Goal: Obtain resource: Download file/media

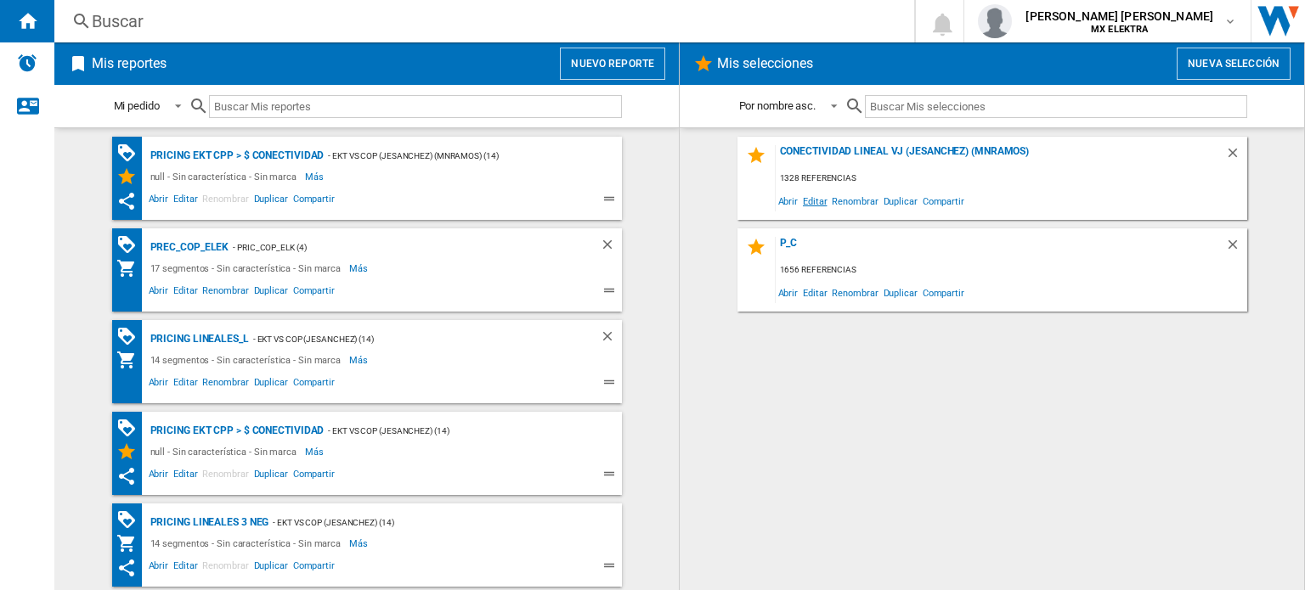
click at [808, 198] on span "Editar" at bounding box center [814, 200] width 29 height 23
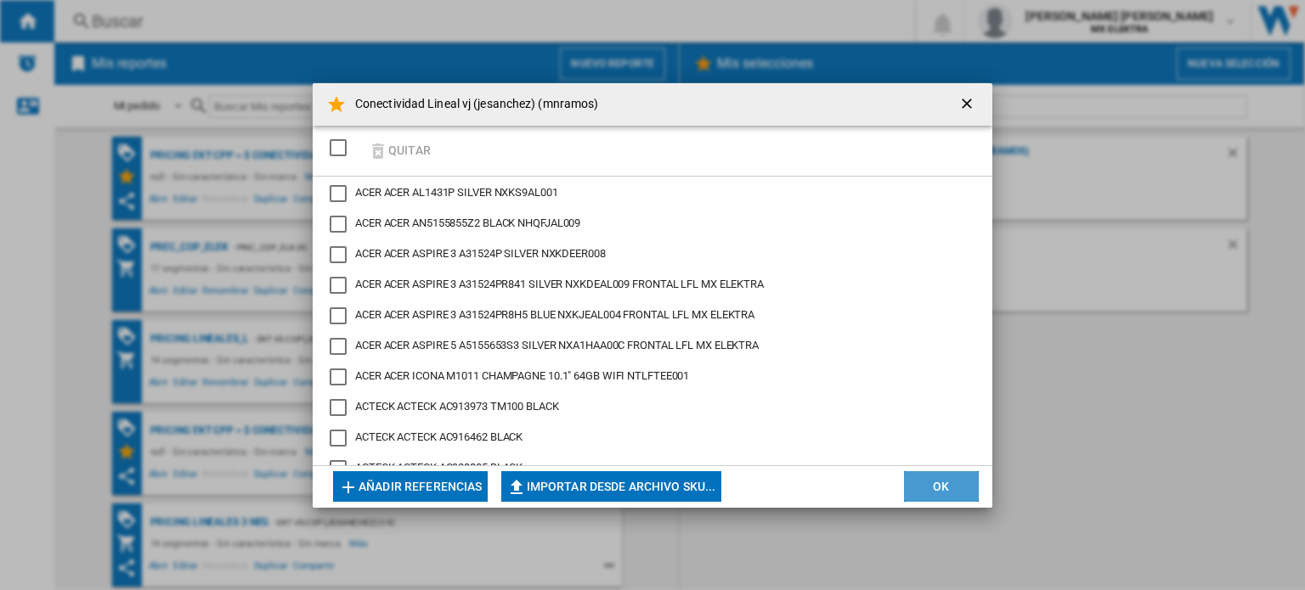
click at [923, 490] on button "OK" at bounding box center [941, 486] width 75 height 31
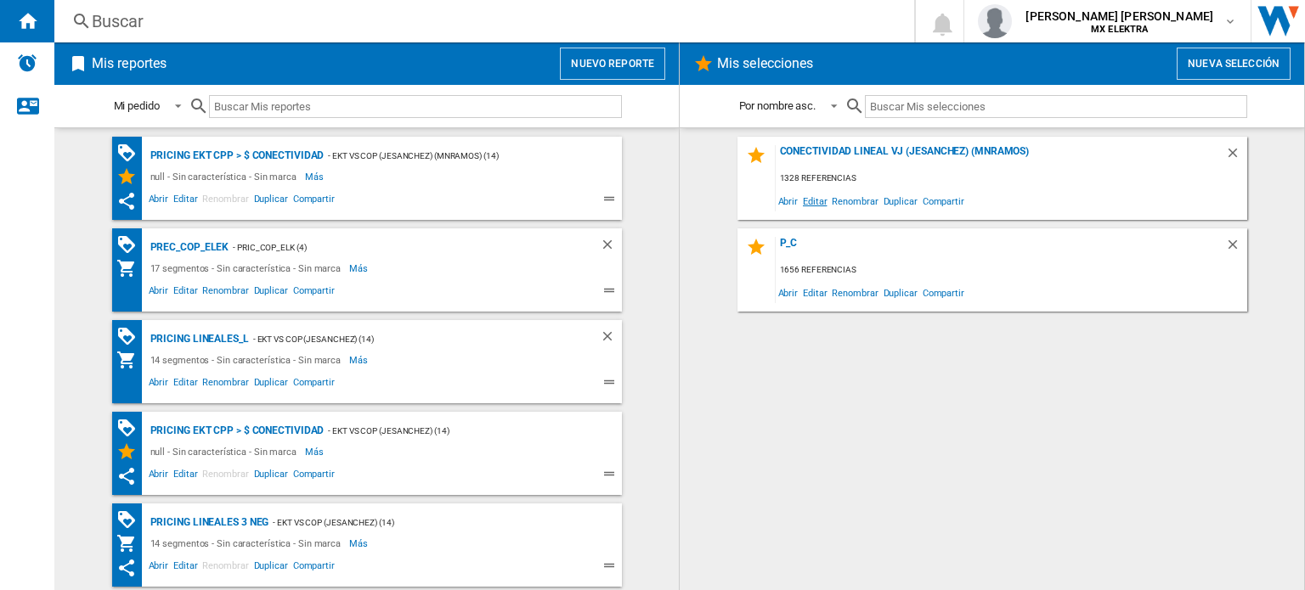
click at [812, 203] on span "Editar" at bounding box center [814, 200] width 29 height 23
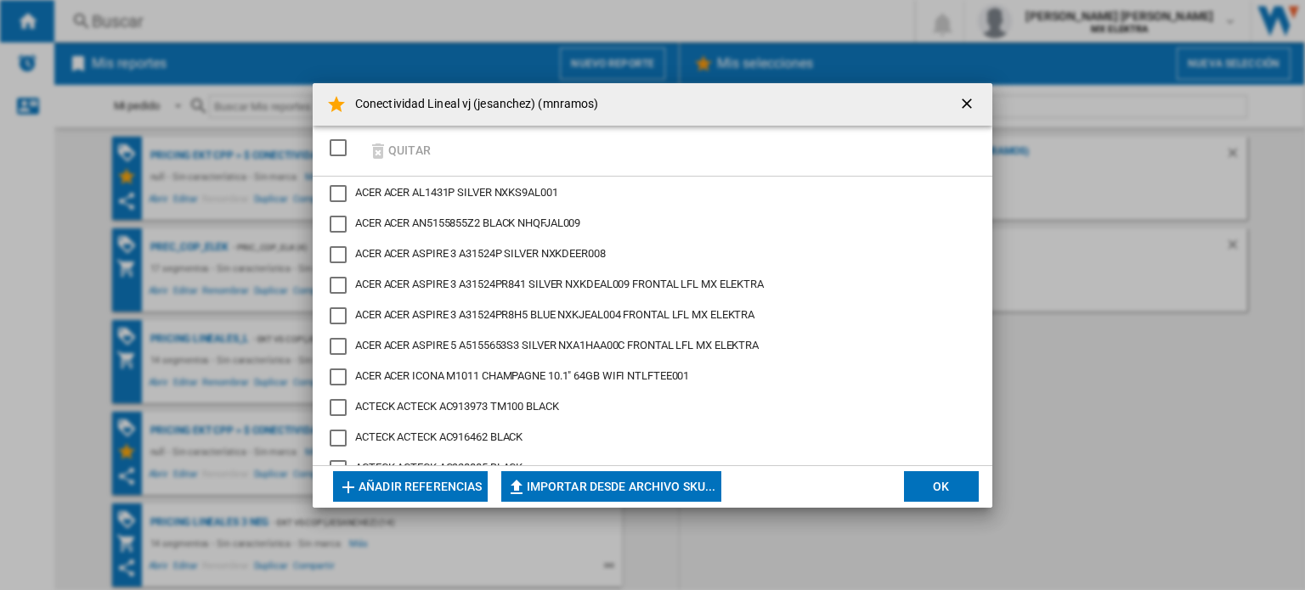
click at [646, 478] on button "Importar desde archivo SKU..." at bounding box center [611, 486] width 220 height 31
type input "**********"
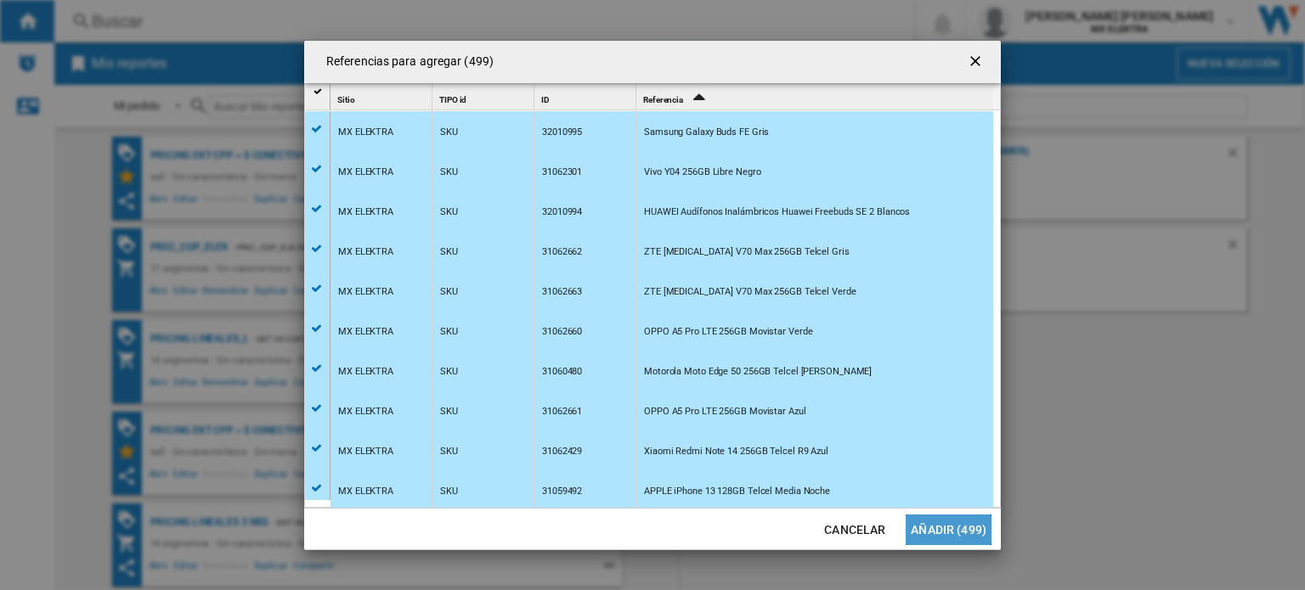
click at [945, 526] on button "Añadir (499)" at bounding box center [949, 530] width 86 height 31
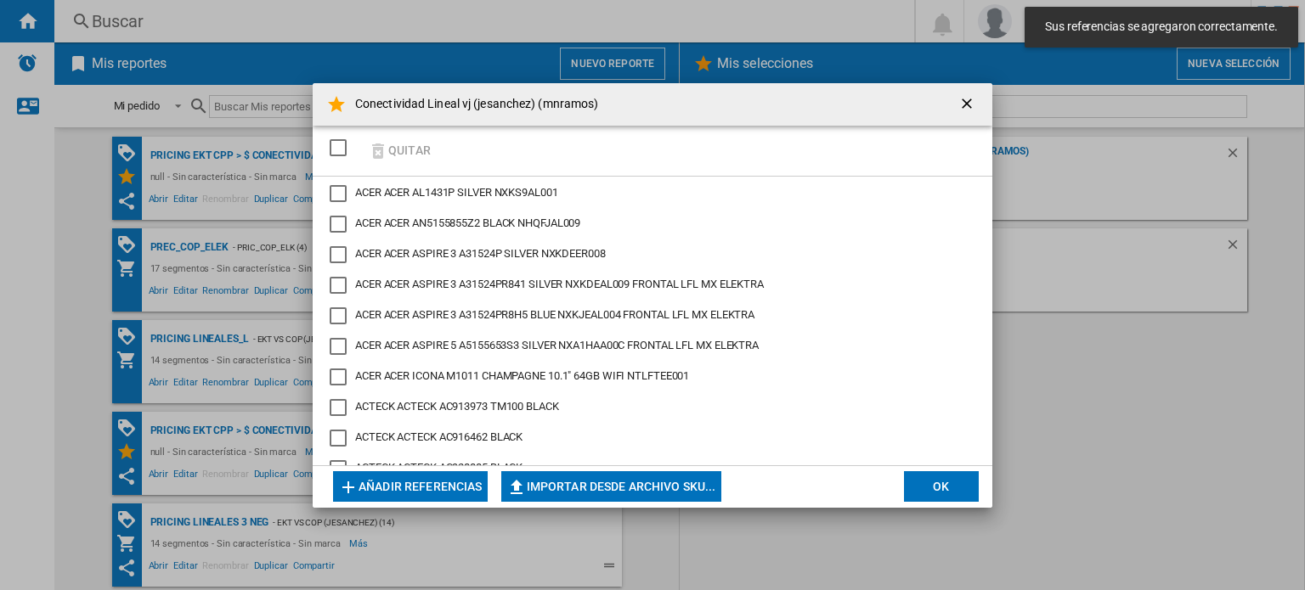
click at [944, 476] on button "OK" at bounding box center [941, 486] width 75 height 31
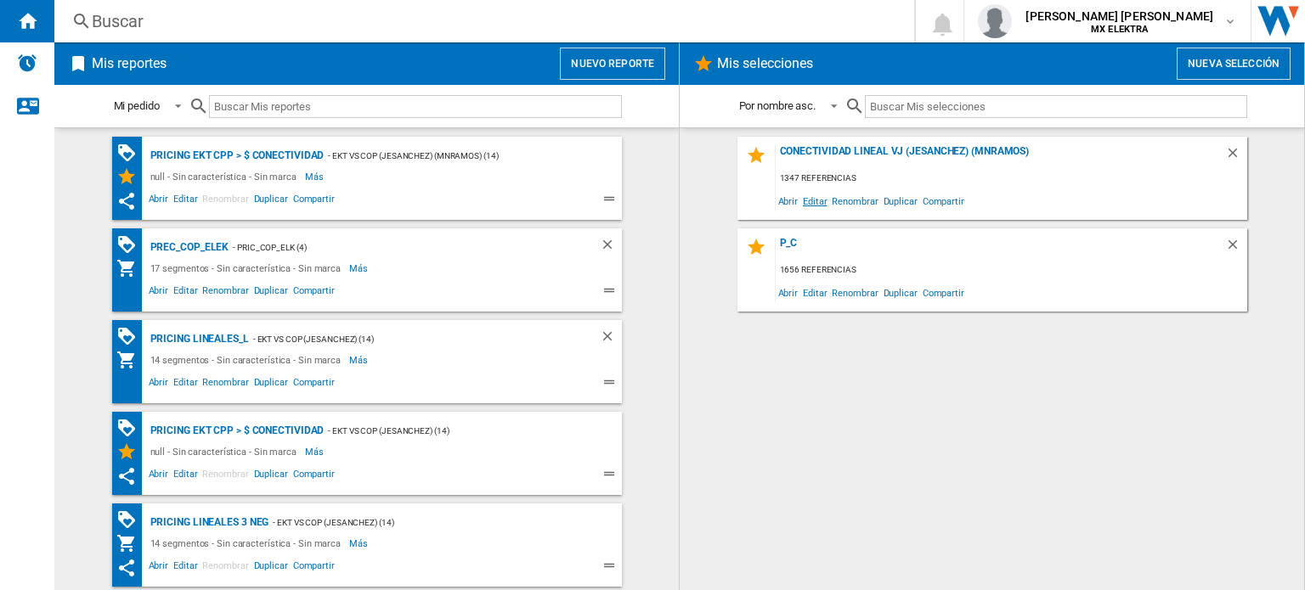
click at [813, 197] on span "Editar" at bounding box center [814, 200] width 29 height 23
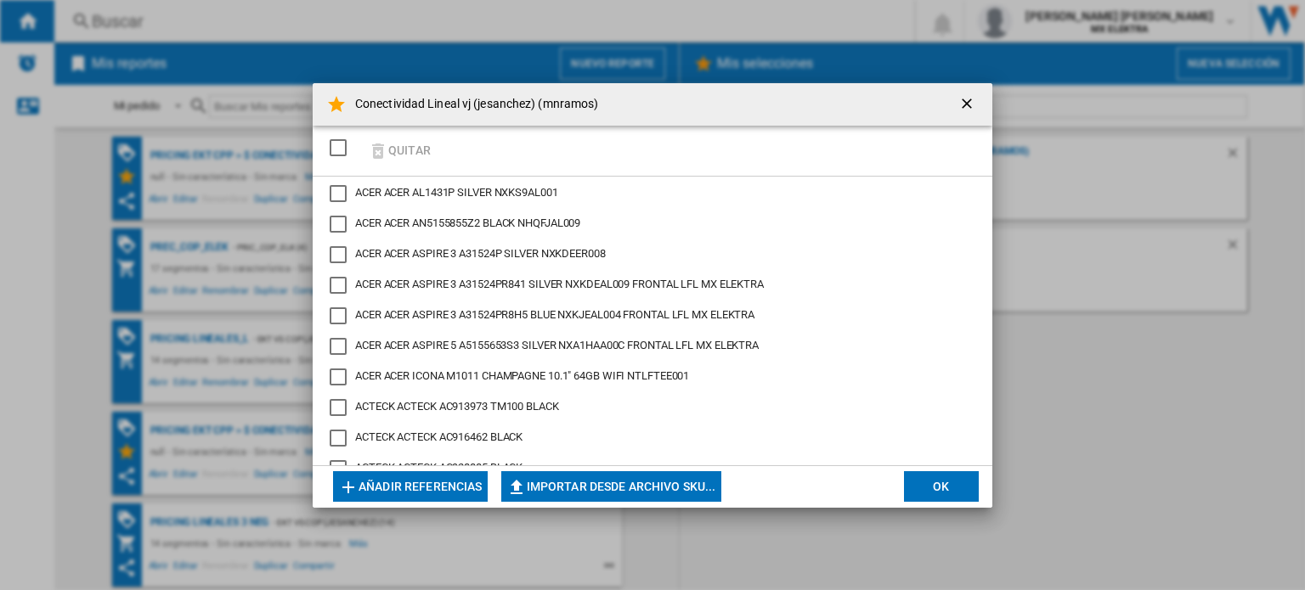
click at [656, 491] on button "Importar desde archivo SKU..." at bounding box center [611, 486] width 220 height 31
type input "**********"
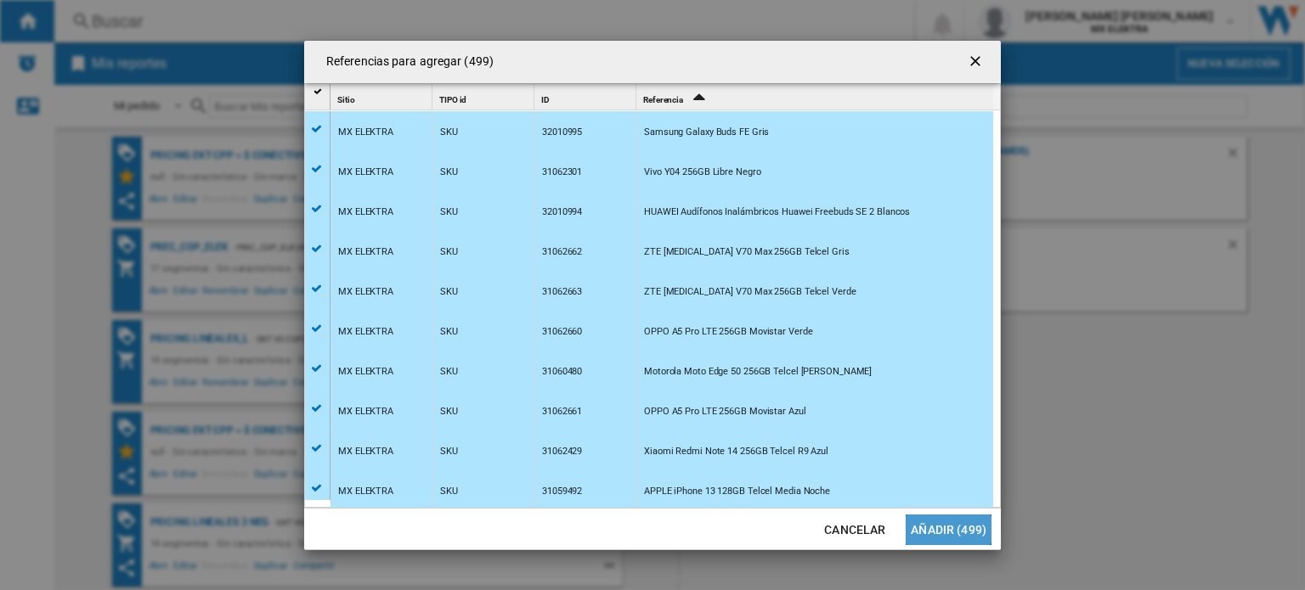
click at [945, 526] on button "Añadir (499)" at bounding box center [949, 530] width 86 height 31
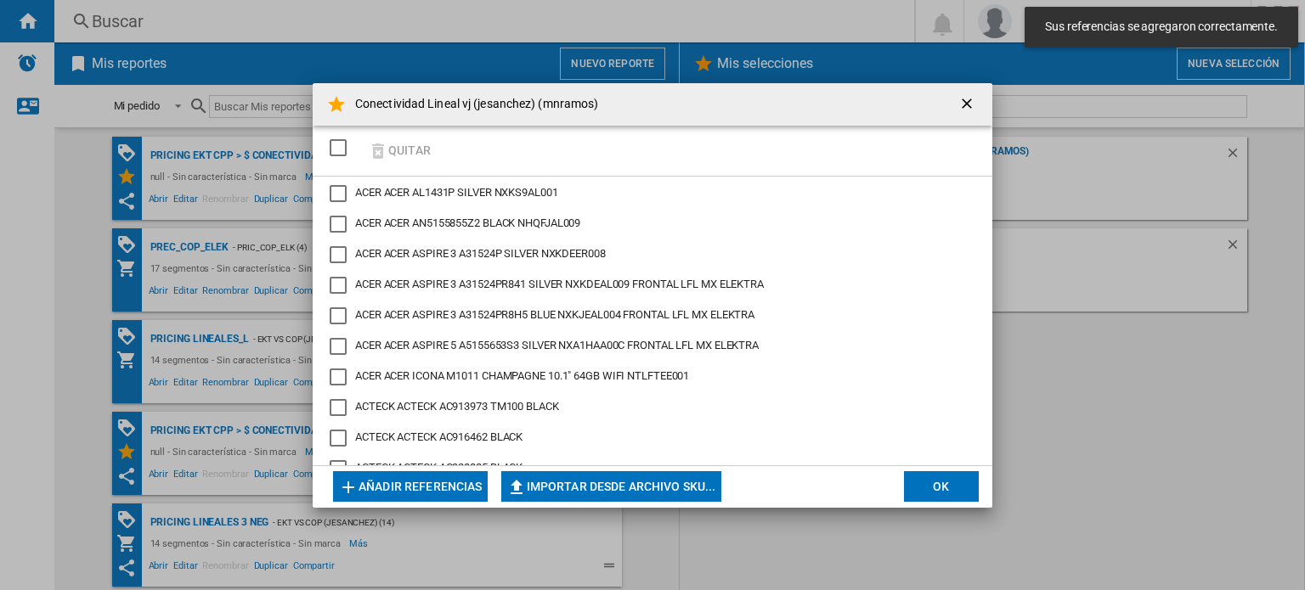
click at [936, 488] on button "OK" at bounding box center [941, 486] width 75 height 31
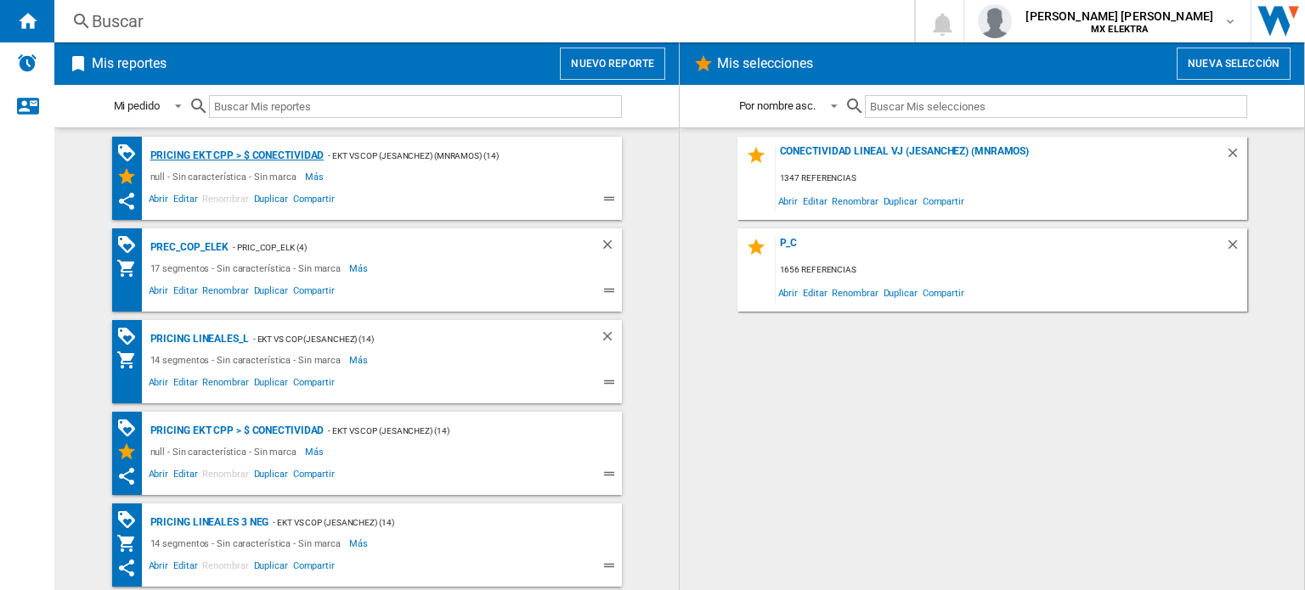
click at [268, 150] on div "Pricing EKT CPP > $ Conectividad" at bounding box center [235, 155] width 178 height 21
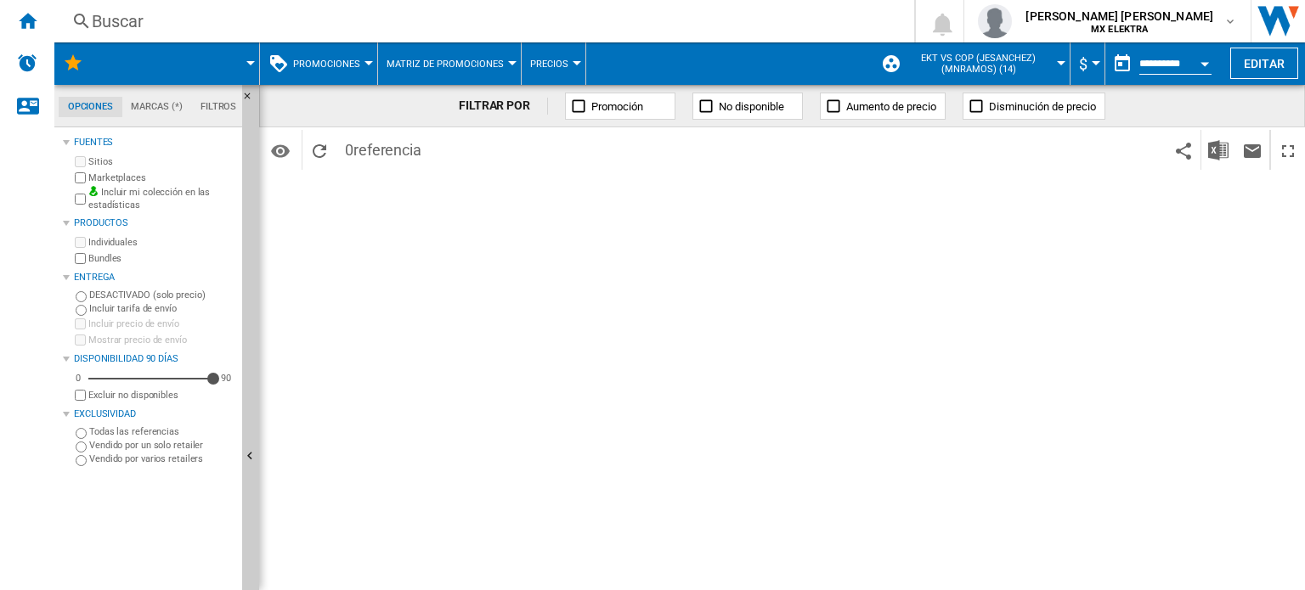
click at [160, 58] on span at bounding box center [182, 63] width 137 height 42
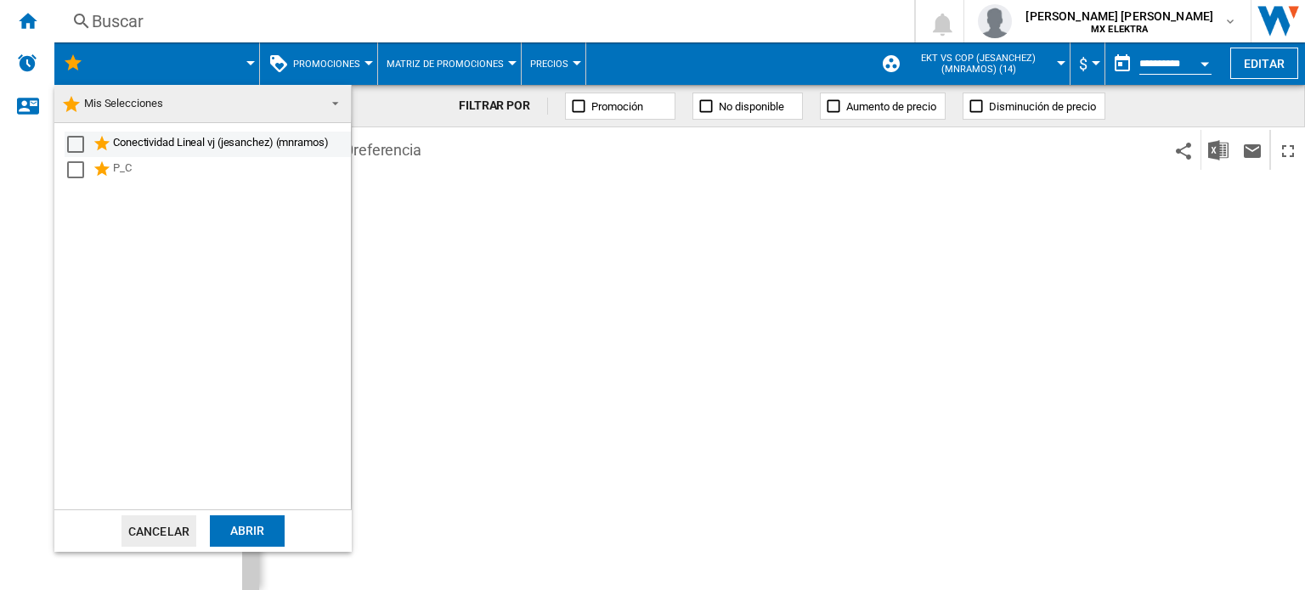
click at [76, 145] on div "Select" at bounding box center [75, 144] width 17 height 17
click at [245, 522] on div "Abrir" at bounding box center [247, 531] width 75 height 31
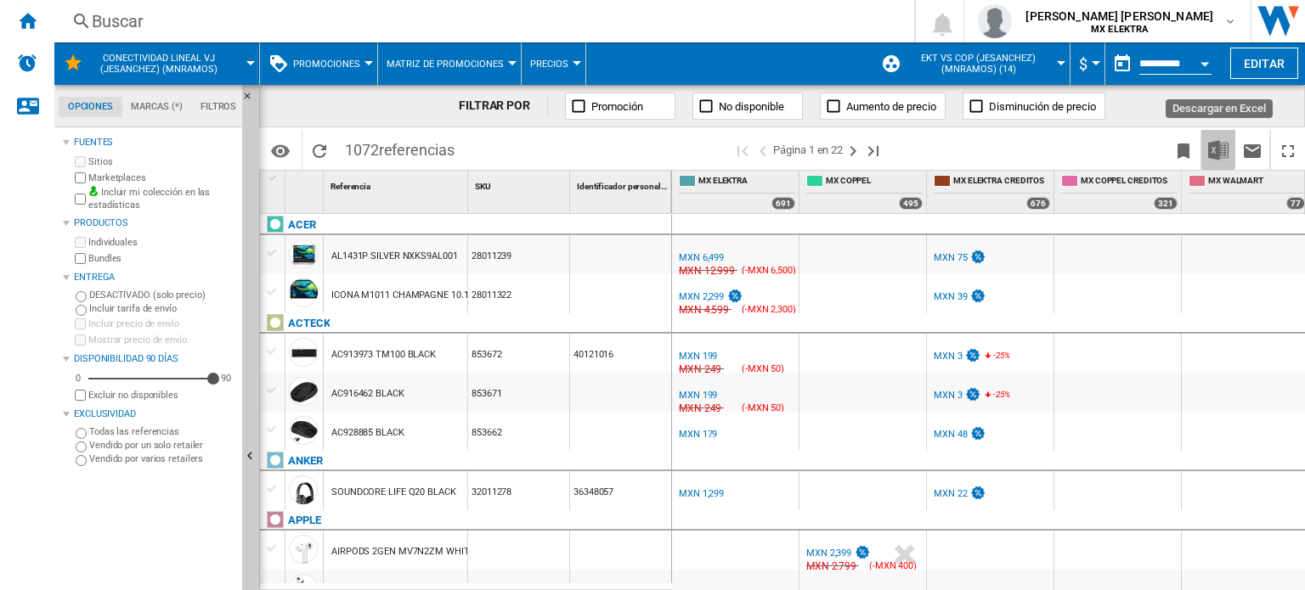
click at [1220, 155] on img "Descargar en Excel" at bounding box center [1218, 150] width 20 height 20
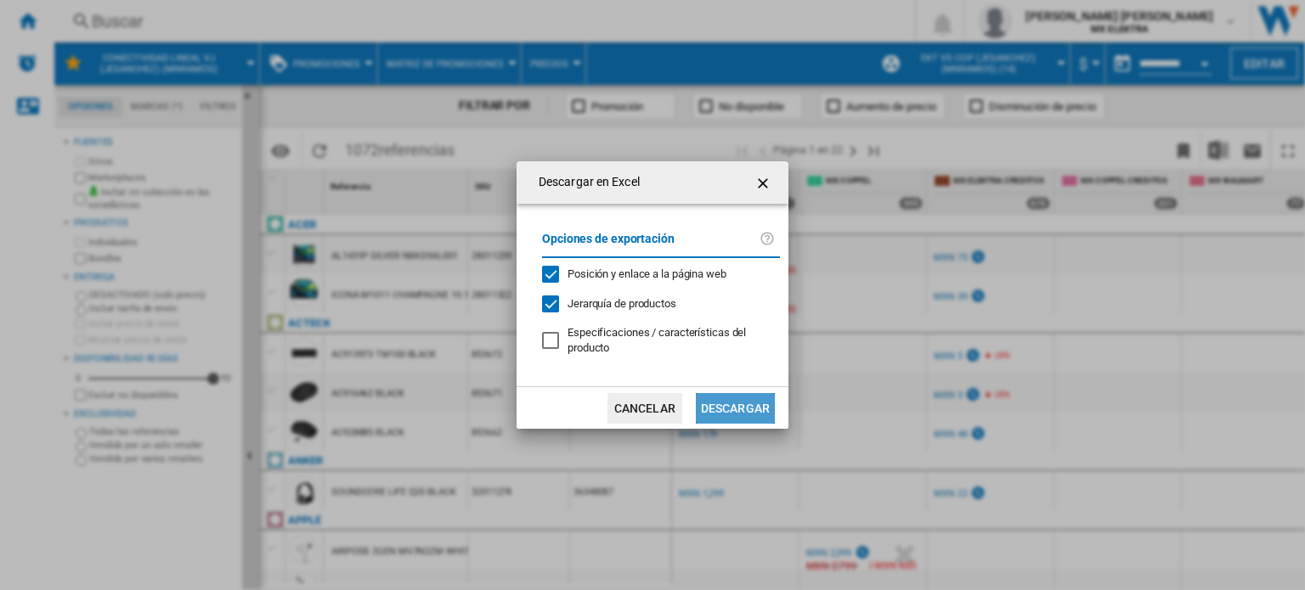
click at [715, 411] on button "Descargar" at bounding box center [735, 408] width 79 height 31
